Goal: Transaction & Acquisition: Purchase product/service

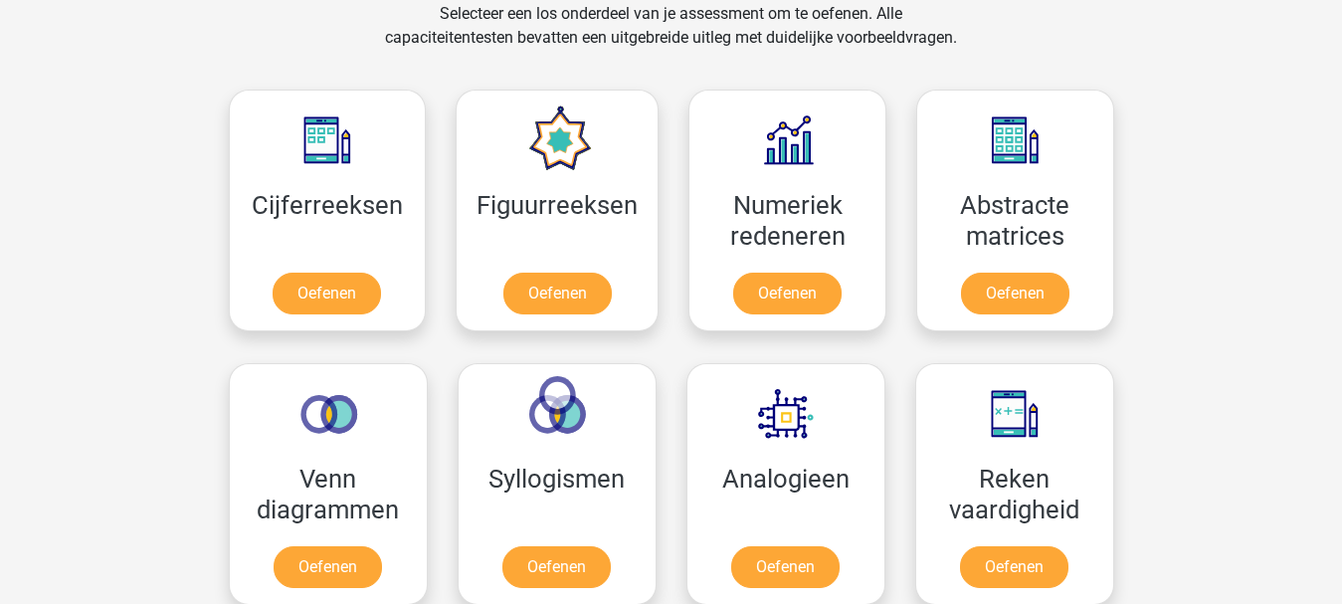
scroll to position [315, 0]
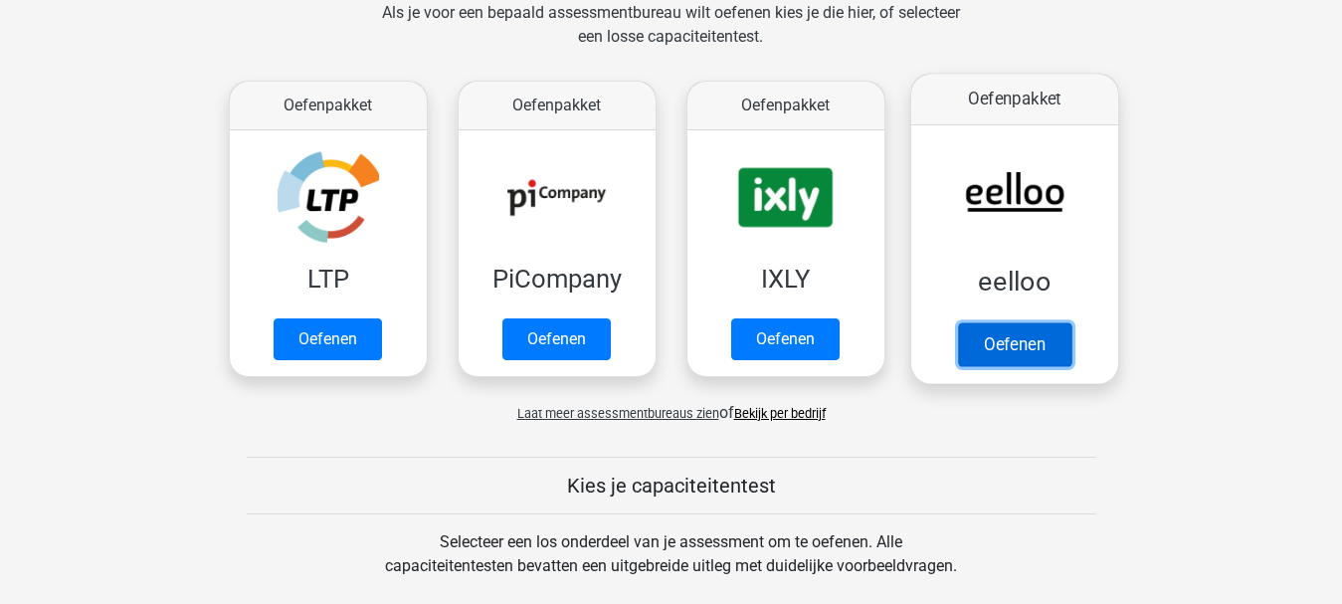
click at [1022, 334] on link "Oefenen" at bounding box center [1013, 344] width 113 height 44
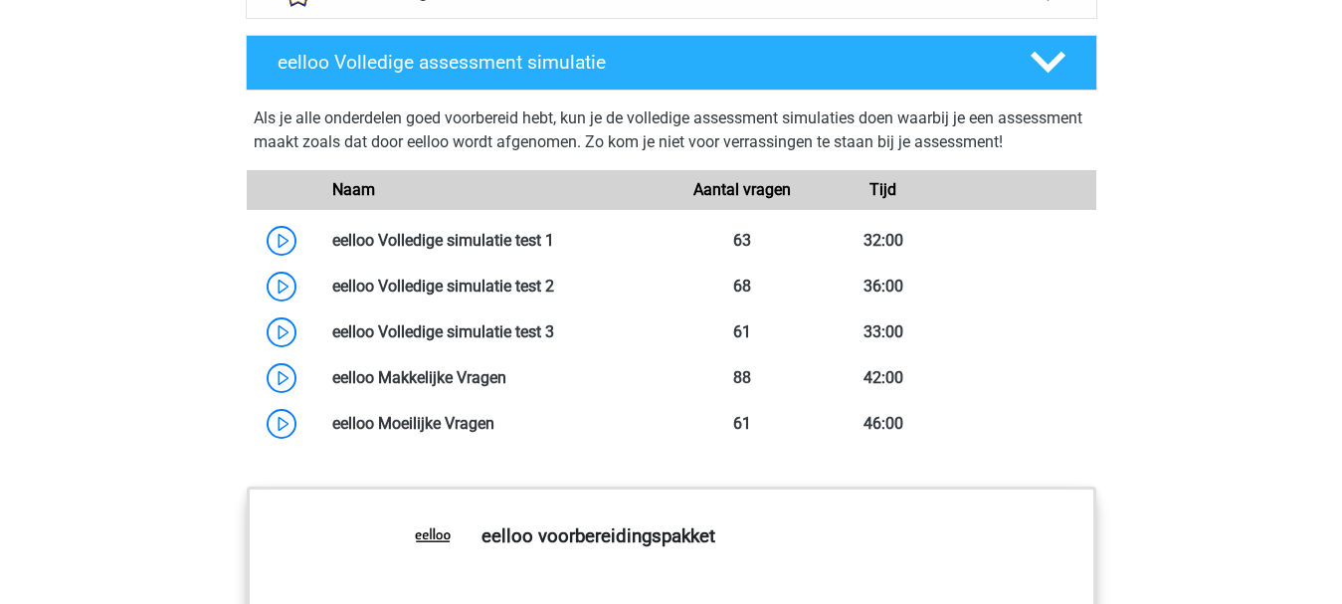
scroll to position [1595, 0]
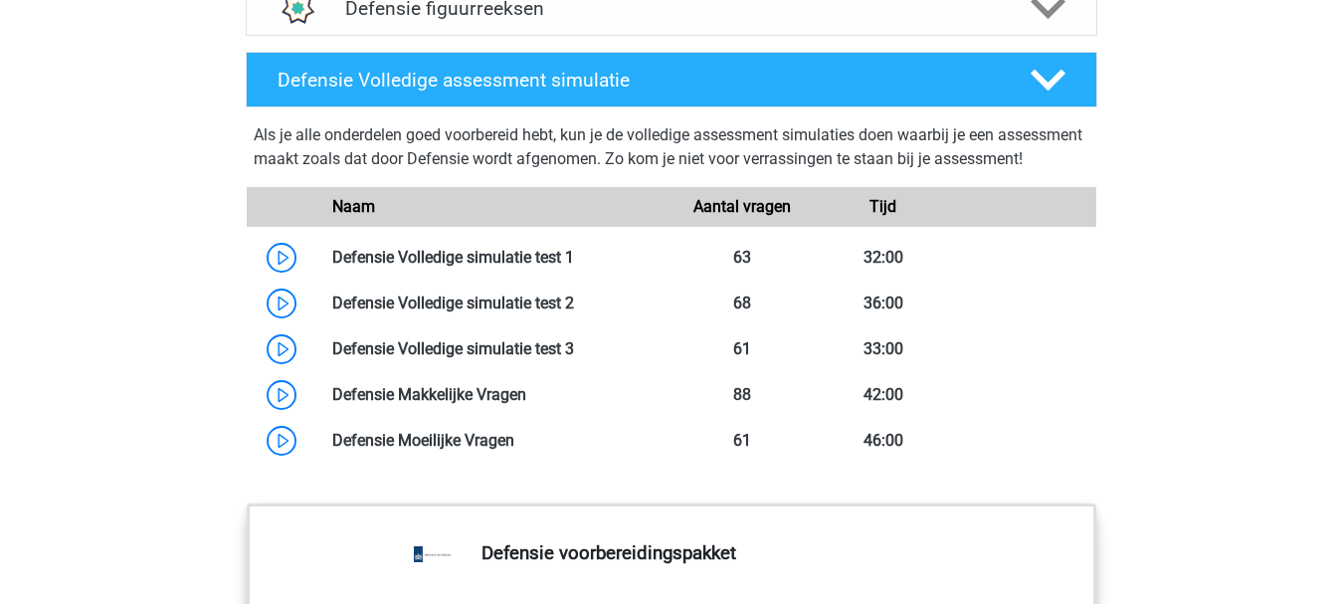
scroll to position [2304, 0]
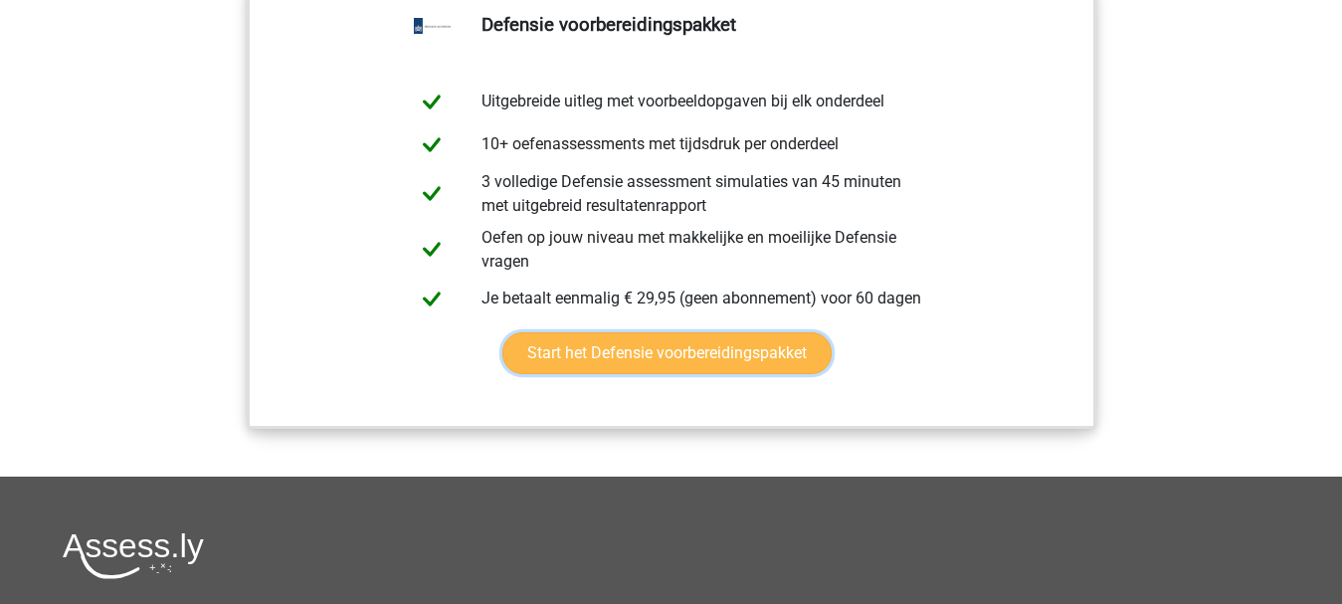
click at [710, 370] on link "Start het Defensie voorbereidingspakket" at bounding box center [666, 353] width 329 height 42
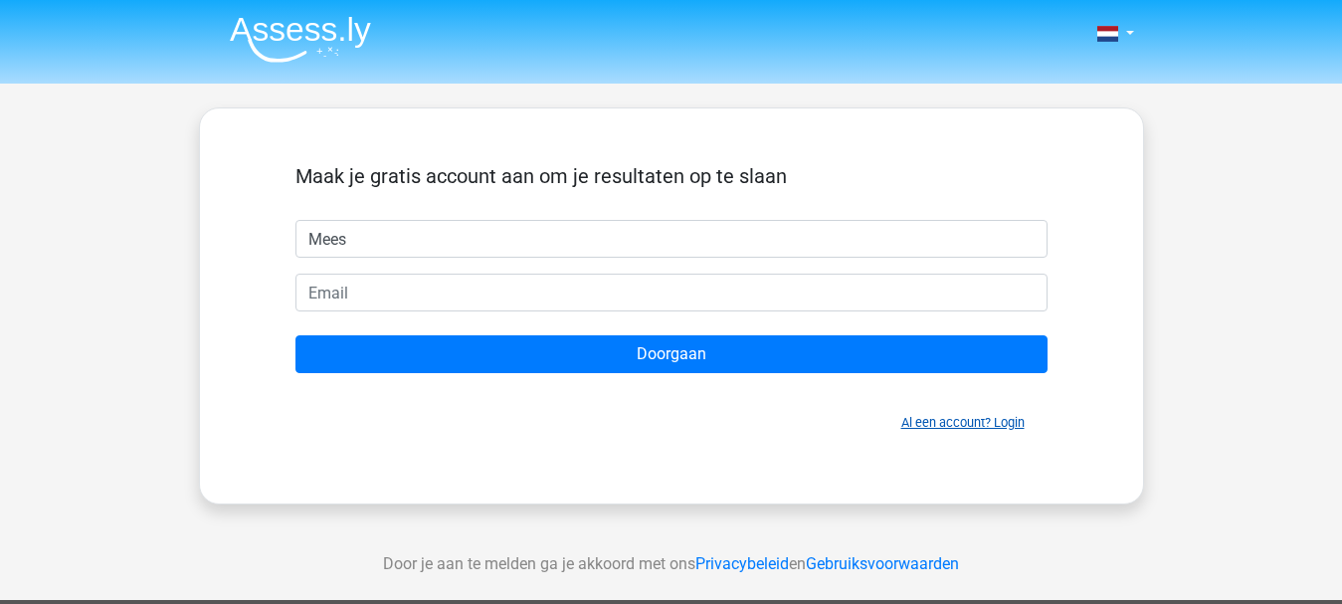
type input "Mees"
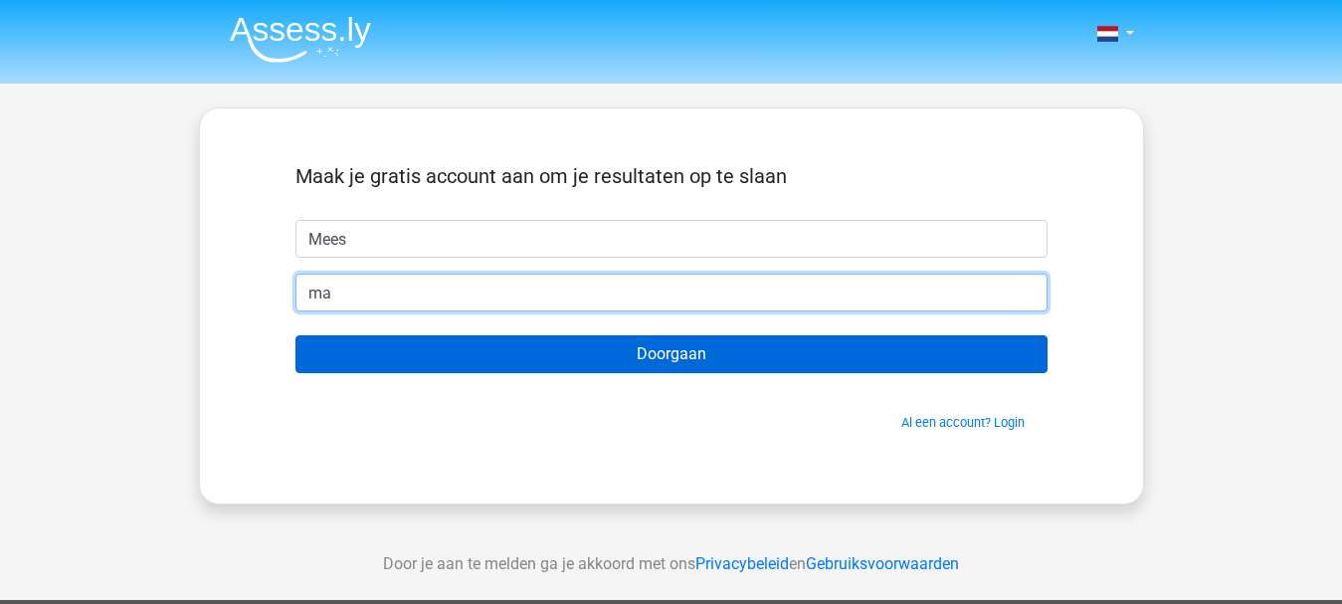
type input "mazeb247@gmail.com"
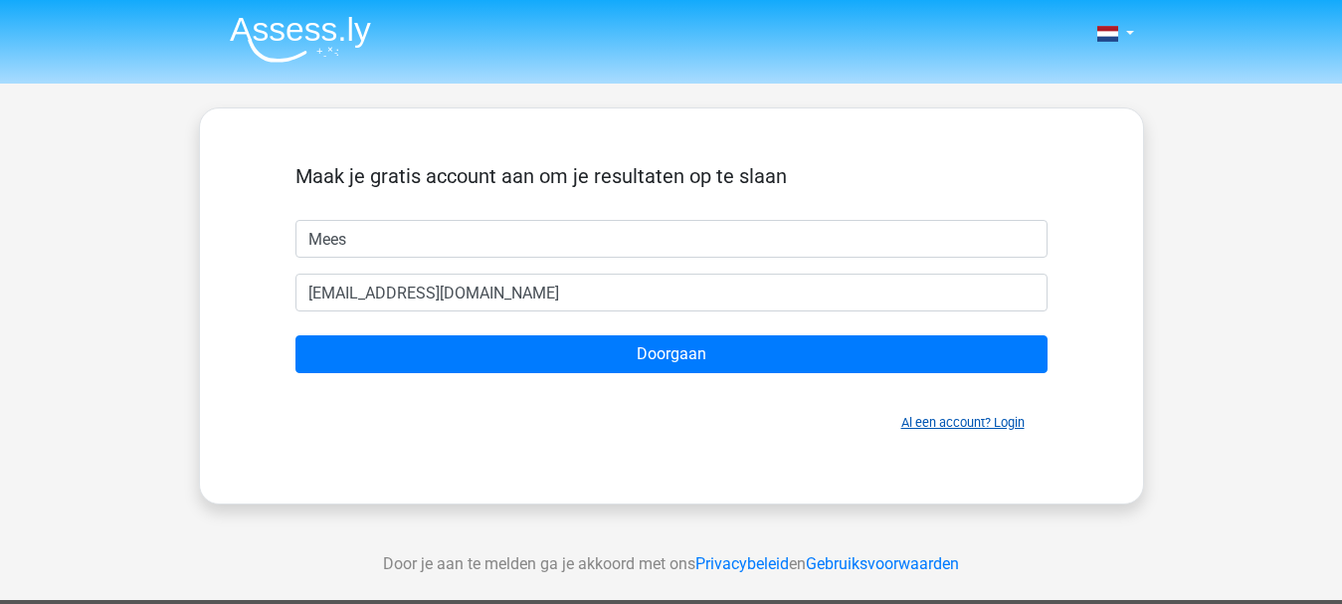
click at [914, 419] on link "Al een account? Login" at bounding box center [962, 422] width 123 height 15
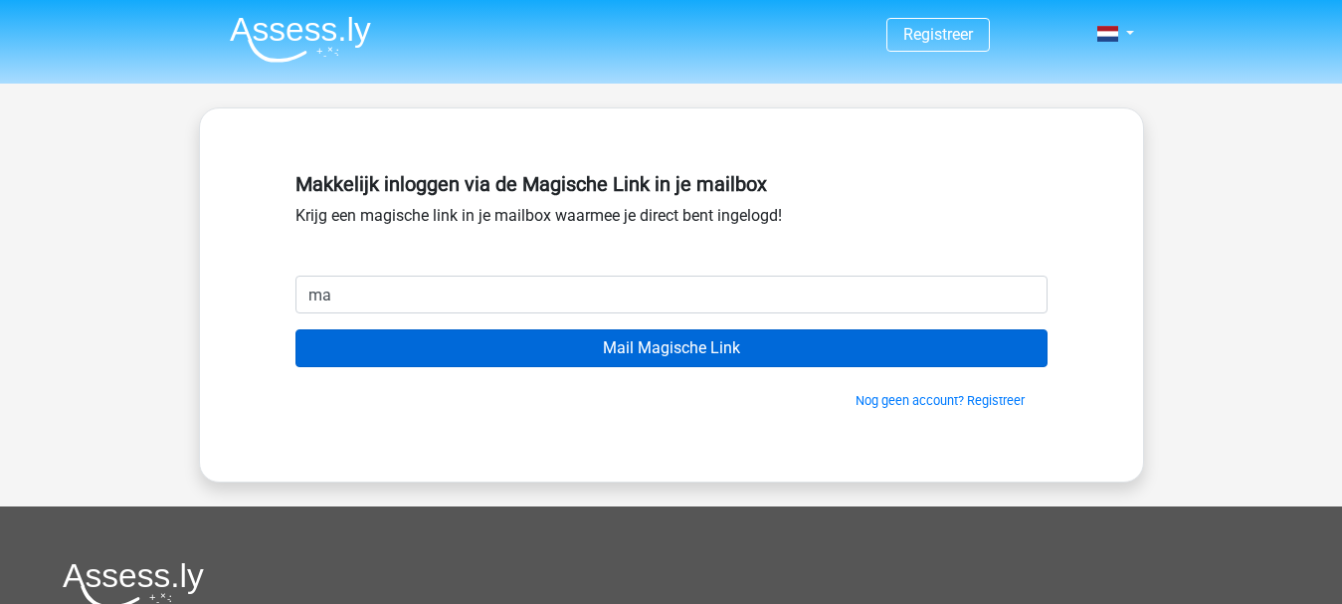
type input "[EMAIL_ADDRESS][DOMAIN_NAME]"
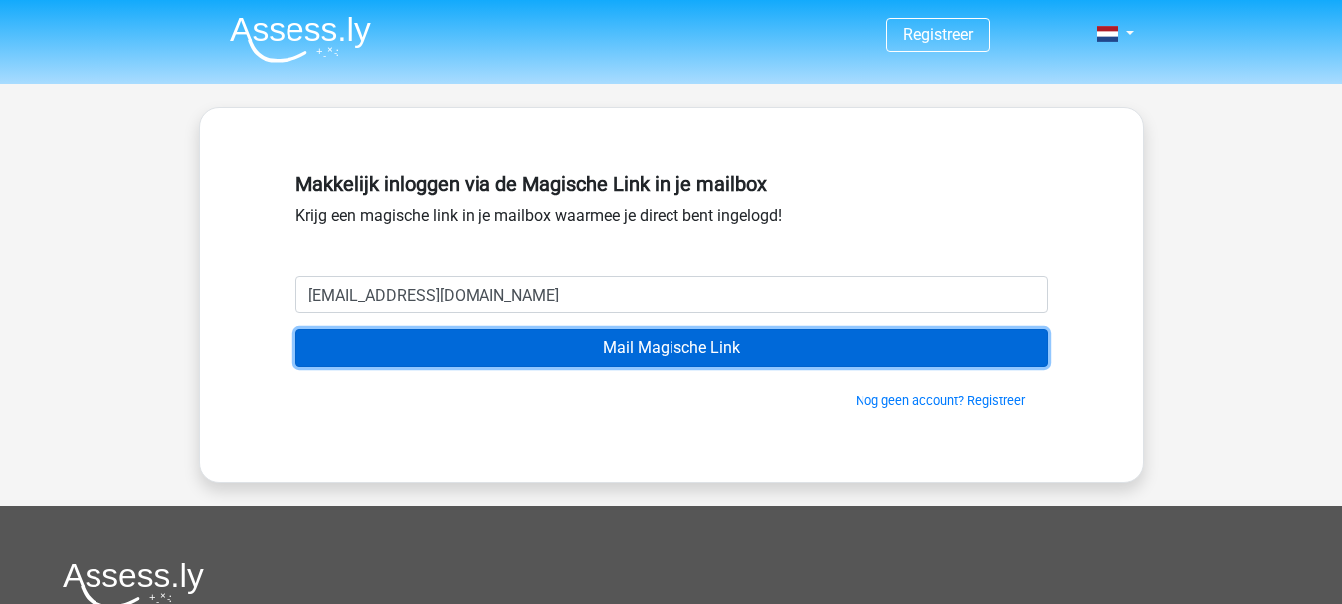
click at [566, 346] on input "Mail Magische Link" at bounding box center [671, 348] width 752 height 38
